Goal: Task Accomplishment & Management: Use online tool/utility

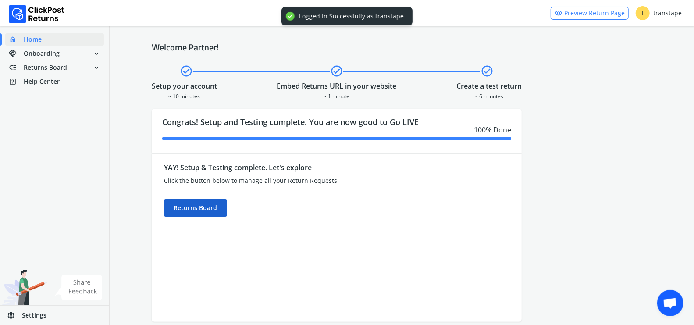
click at [207, 204] on div "Returns Board" at bounding box center [195, 208] width 63 height 18
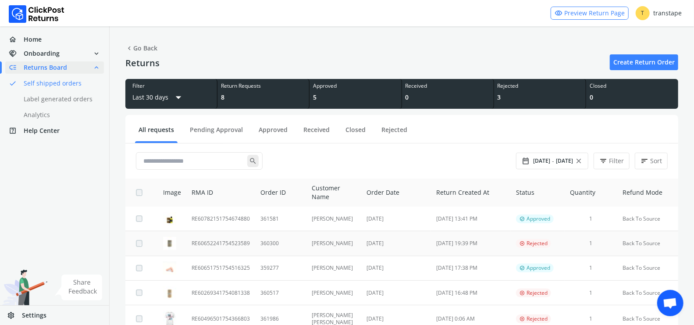
click at [285, 241] on td "360300" at bounding box center [280, 243] width 51 height 25
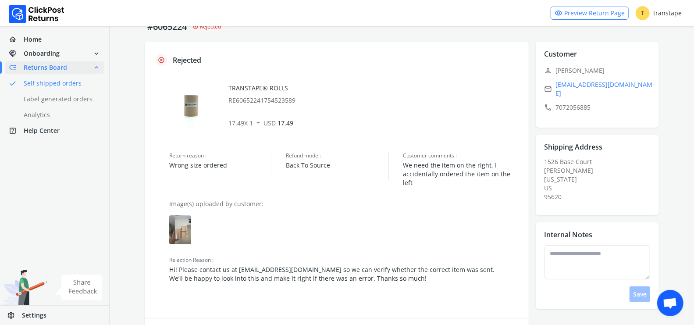
scroll to position [46, 0]
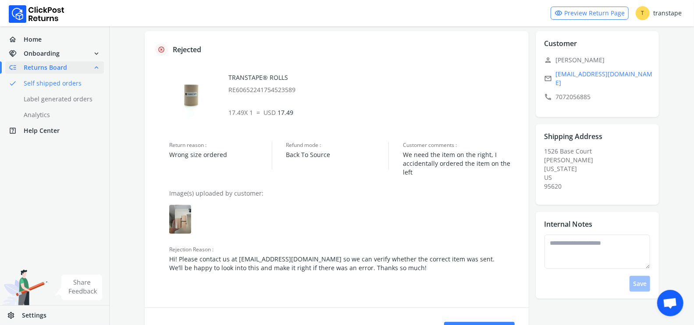
click at [175, 210] on img at bounding box center [180, 219] width 22 height 29
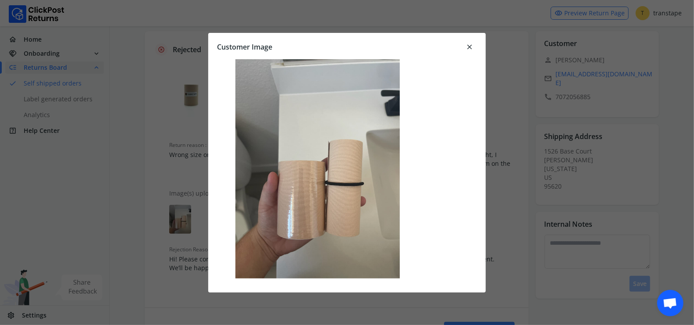
click at [471, 46] on span "close" at bounding box center [469, 47] width 8 height 12
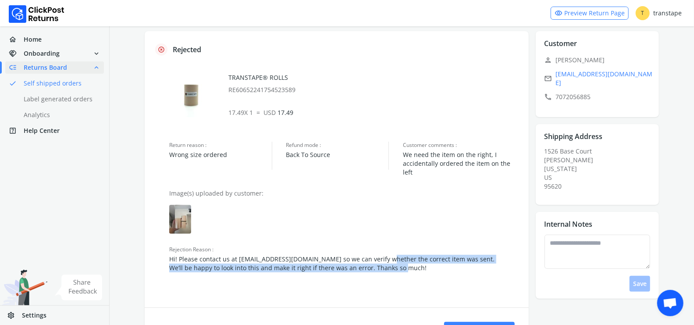
drag, startPoint x: 379, startPoint y: 251, endPoint x: 397, endPoint y: 268, distance: 25.1
click at [397, 268] on div "Rejection Reason : Hi! Please contact us at [EMAIL_ADDRESS][DOMAIN_NAME] so we …" at bounding box center [344, 271] width 368 height 51
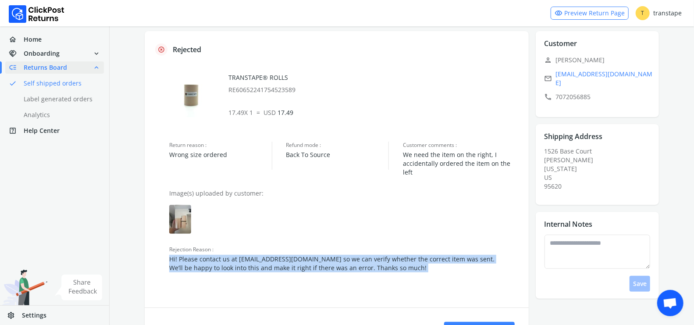
drag, startPoint x: 397, startPoint y: 268, endPoint x: 352, endPoint y: 242, distance: 51.6
click at [352, 246] on div "Rejection Reason : Hi! Please contact us at [EMAIL_ADDRESS][DOMAIN_NAME] so we …" at bounding box center [344, 271] width 368 height 51
click at [352, 246] on span "Rejection Reason :" at bounding box center [337, 249] width 337 height 7
drag, startPoint x: 352, startPoint y: 242, endPoint x: 374, endPoint y: 264, distance: 30.7
click at [374, 264] on div "Rejection Reason : Hi! Please contact us at [EMAIL_ADDRESS][DOMAIN_NAME] so we …" at bounding box center [344, 271] width 368 height 51
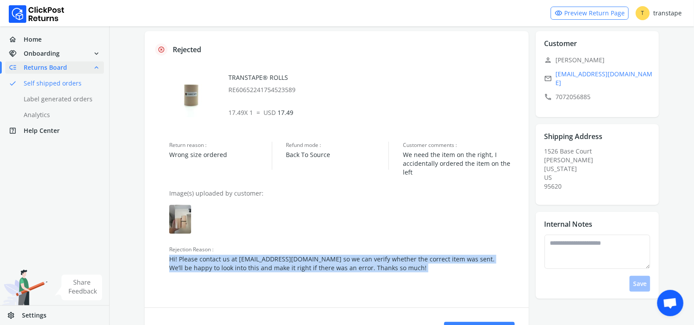
click at [372, 260] on span "Hi! Please contact us at [EMAIL_ADDRESS][DOMAIN_NAME] so we can verify whether …" at bounding box center [337, 264] width 337 height 18
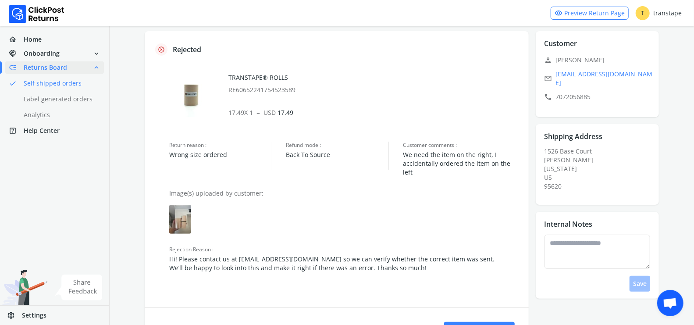
click at [188, 213] on img at bounding box center [180, 219] width 22 height 29
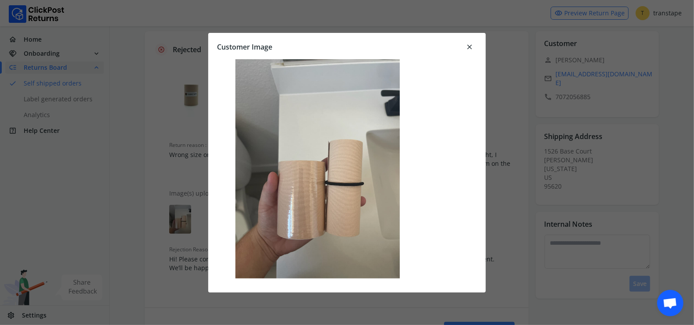
click at [467, 46] on span "close" at bounding box center [469, 47] width 8 height 12
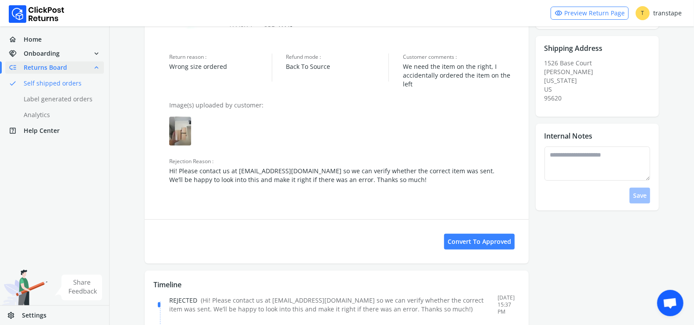
scroll to position [163, 0]
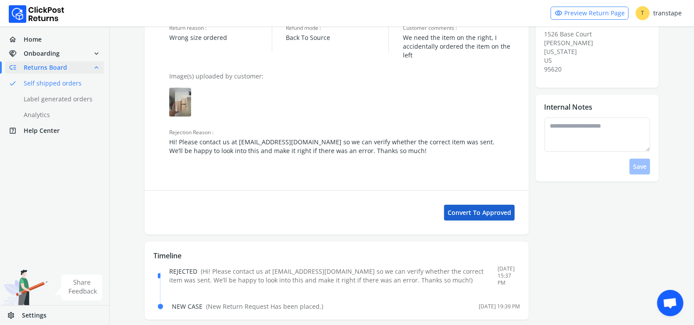
click at [480, 205] on button "Convert to Approved" at bounding box center [479, 213] width 71 height 16
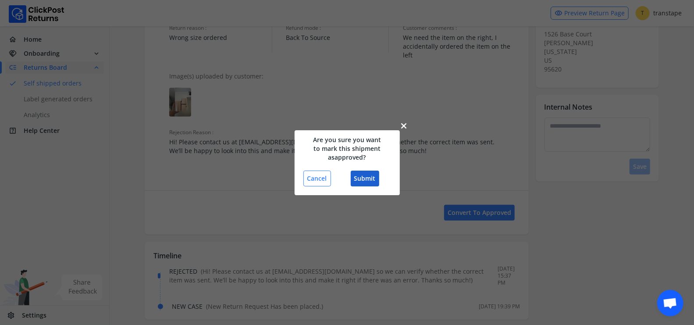
click at [367, 178] on button "Submit" at bounding box center [365, 178] width 28 height 16
